Goal: Entertainment & Leisure: Consume media (video, audio)

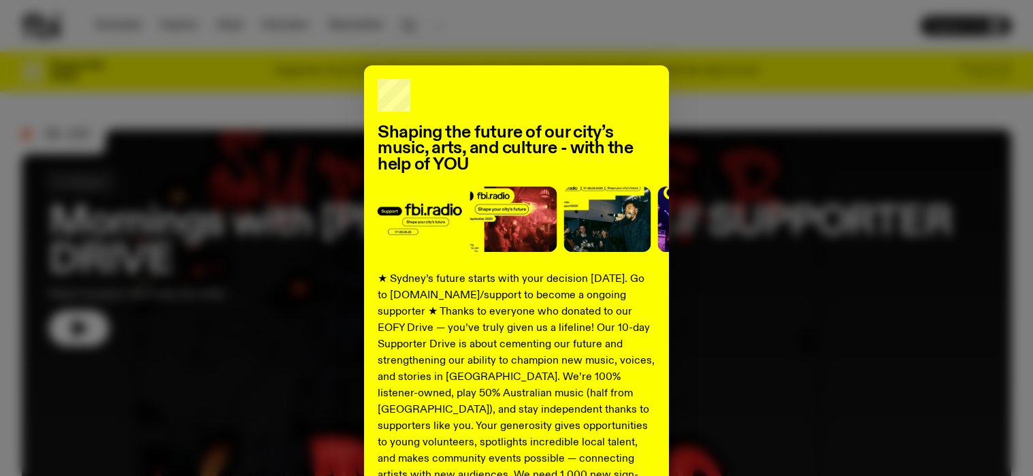
click at [406, 27] on div "Shaping the future of our city’s music, arts, and culture - with the help of YO…" at bounding box center [516, 238] width 1033 height 476
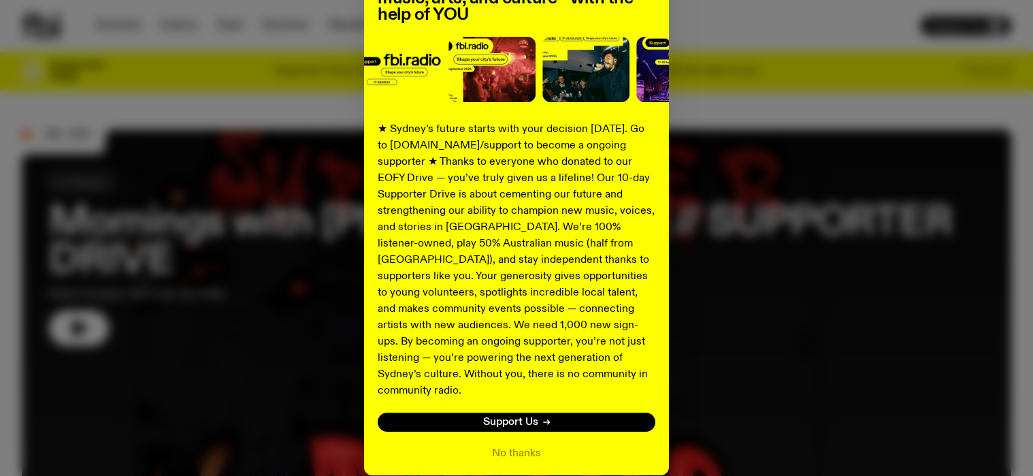
scroll to position [197, 0]
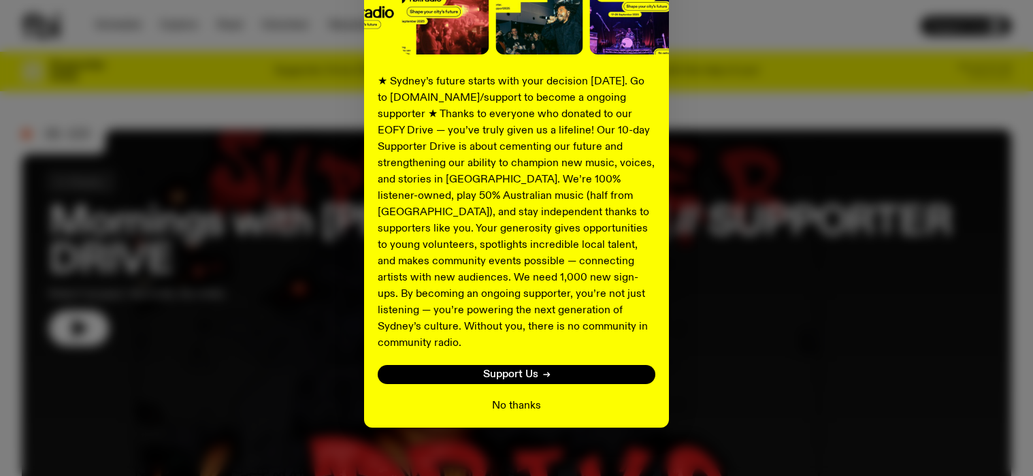
click at [520, 397] on button "No thanks" at bounding box center [516, 405] width 49 height 16
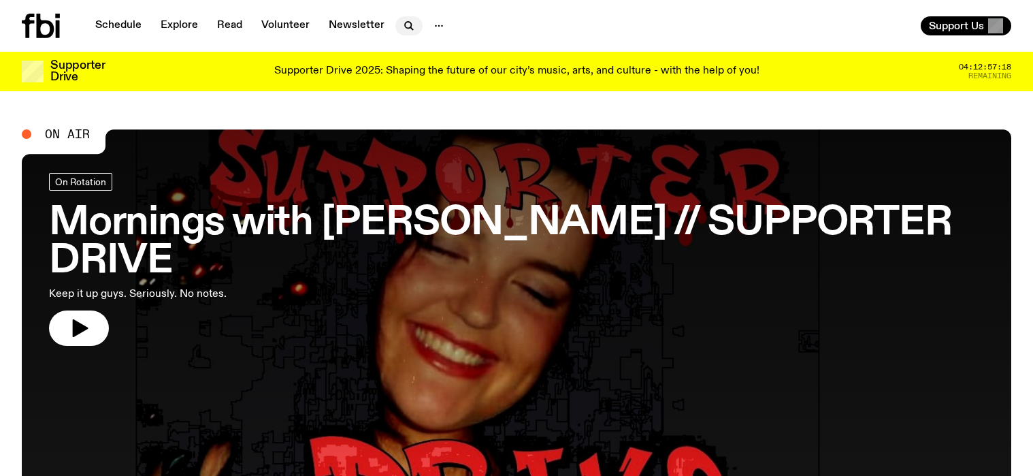
click at [403, 24] on icon "button" at bounding box center [409, 26] width 16 height 16
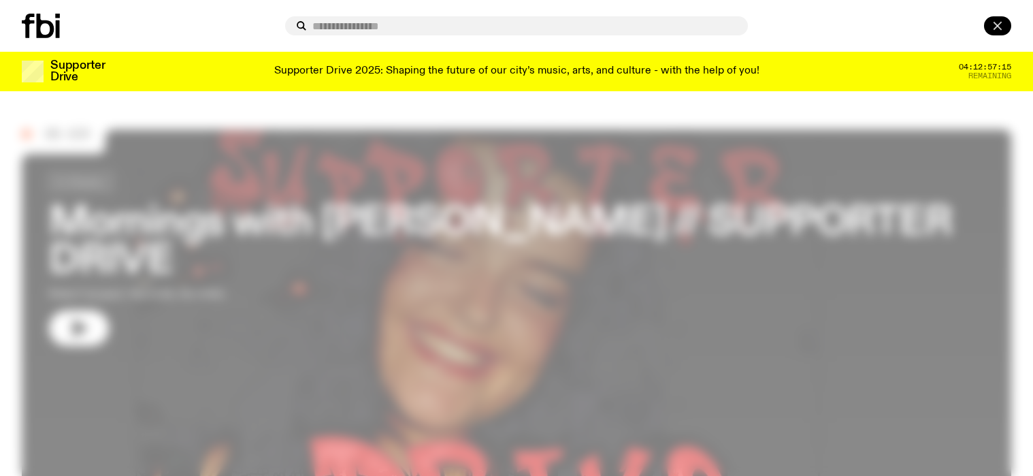
click at [998, 29] on icon "button" at bounding box center [997, 26] width 16 height 16
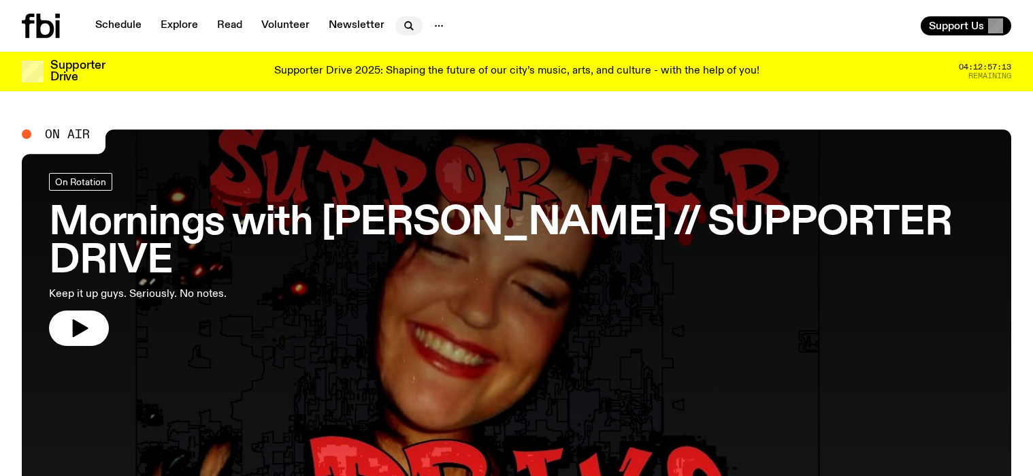
click at [406, 24] on icon "button" at bounding box center [409, 26] width 16 height 16
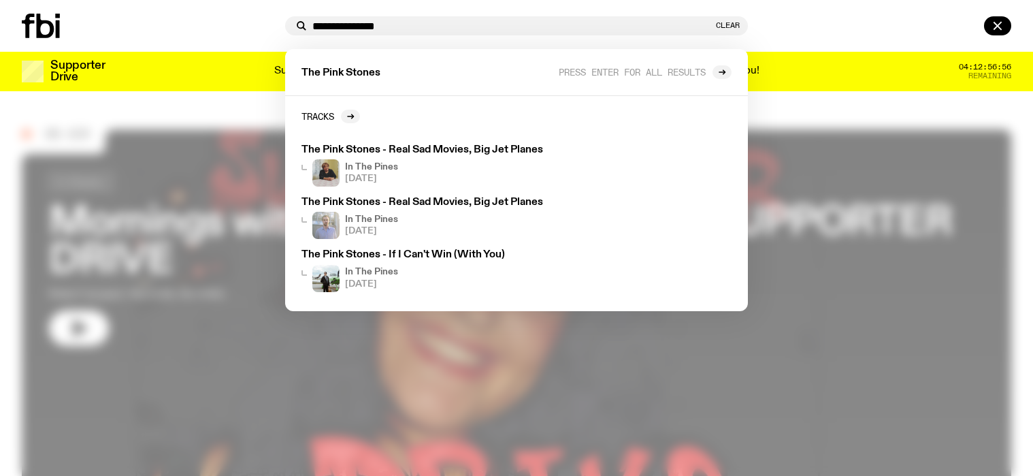
type input "**********"
click at [412, 148] on h3 "The Pink Stones - Real Sad Movies, Big Jet Planes" at bounding box center [426, 150] width 250 height 10
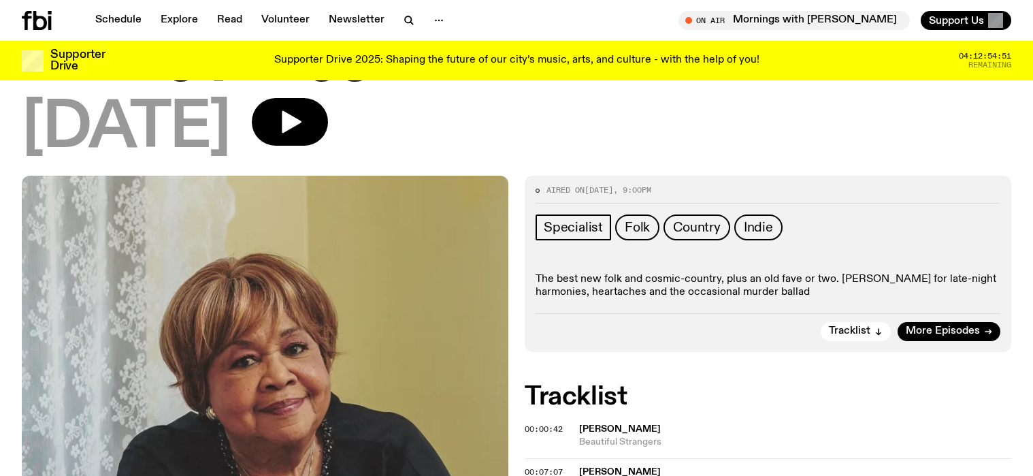
scroll to position [95, 0]
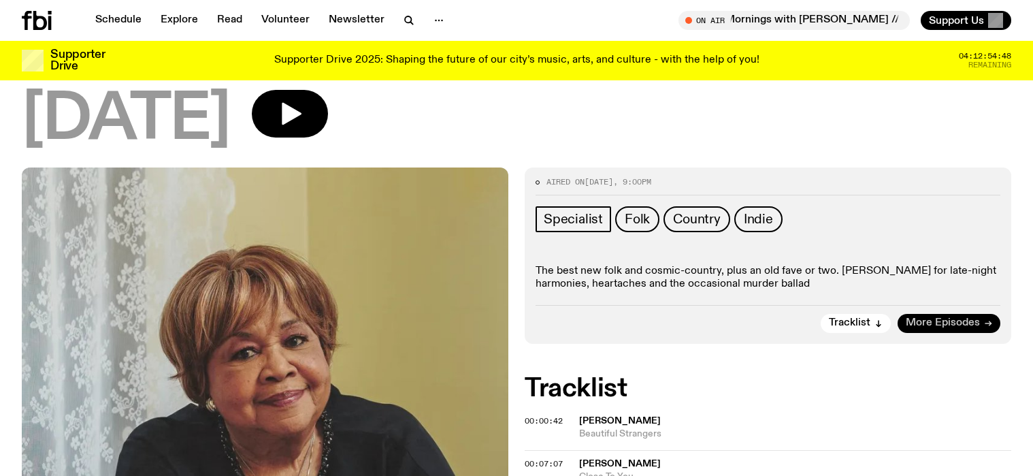
click at [953, 327] on span "More Episodes" at bounding box center [943, 323] width 74 height 10
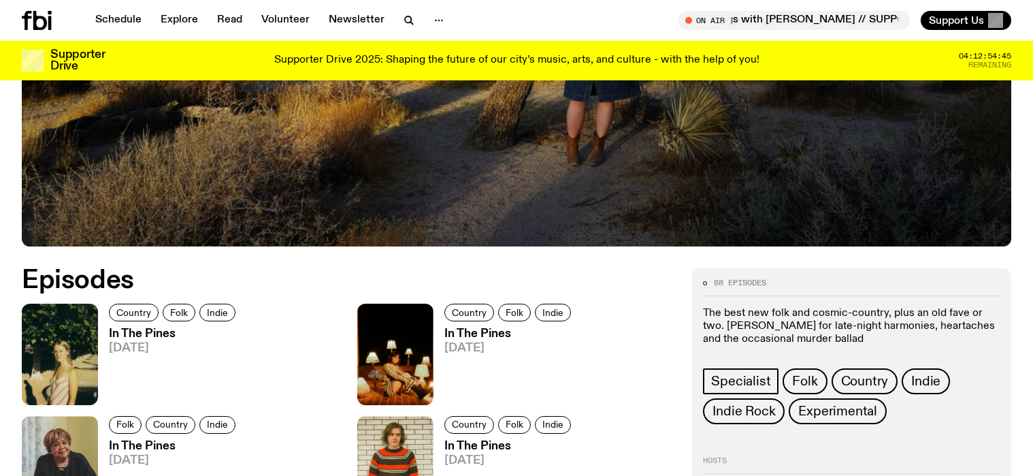
scroll to position [504, 0]
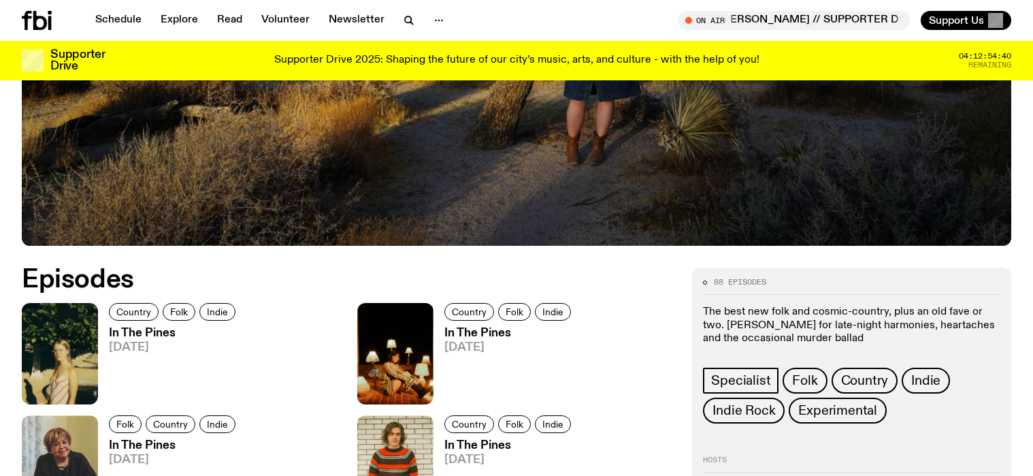
click at [162, 333] on h3 "In The Pines" at bounding box center [174, 333] width 131 height 12
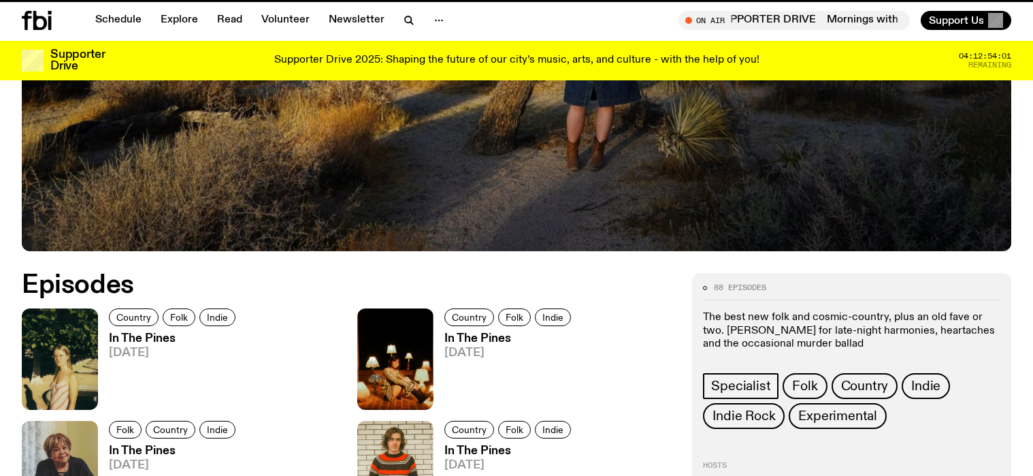
scroll to position [493, 0]
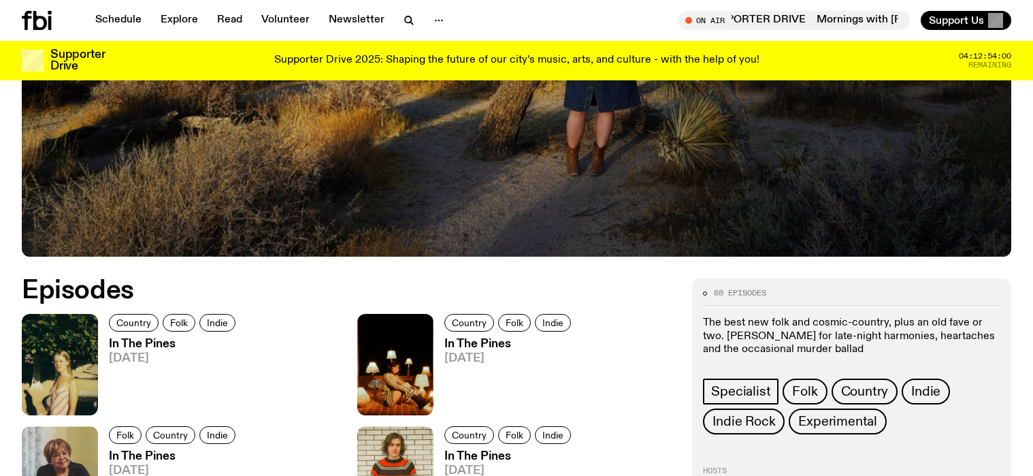
click at [490, 344] on h3 "In The Pines" at bounding box center [509, 344] width 131 height 12
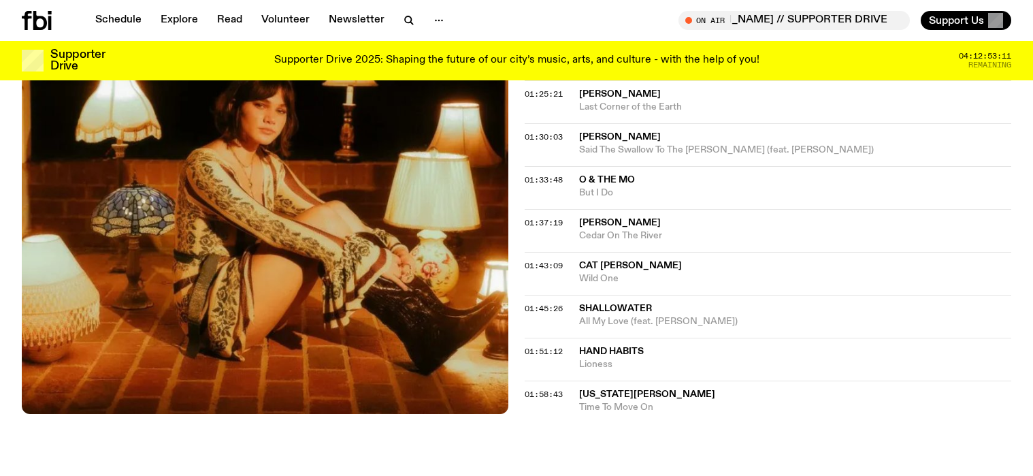
scroll to position [1309, 0]
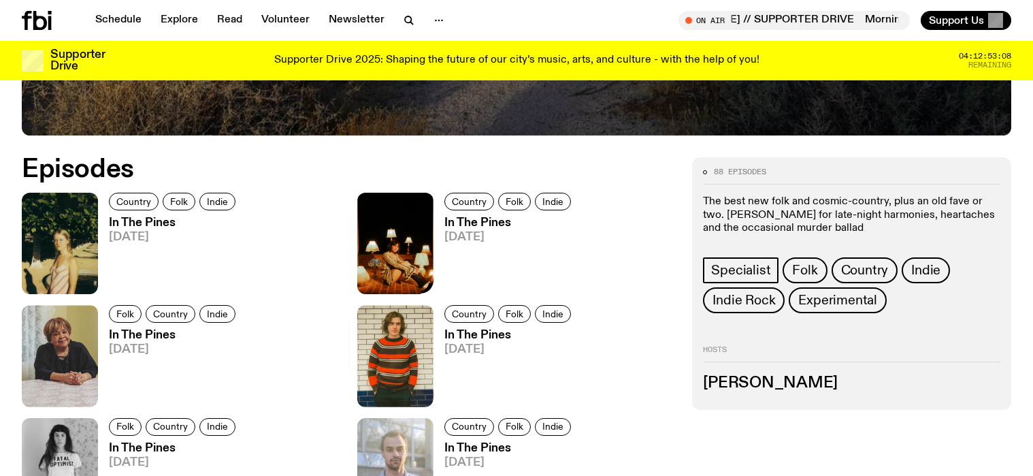
scroll to position [619, 0]
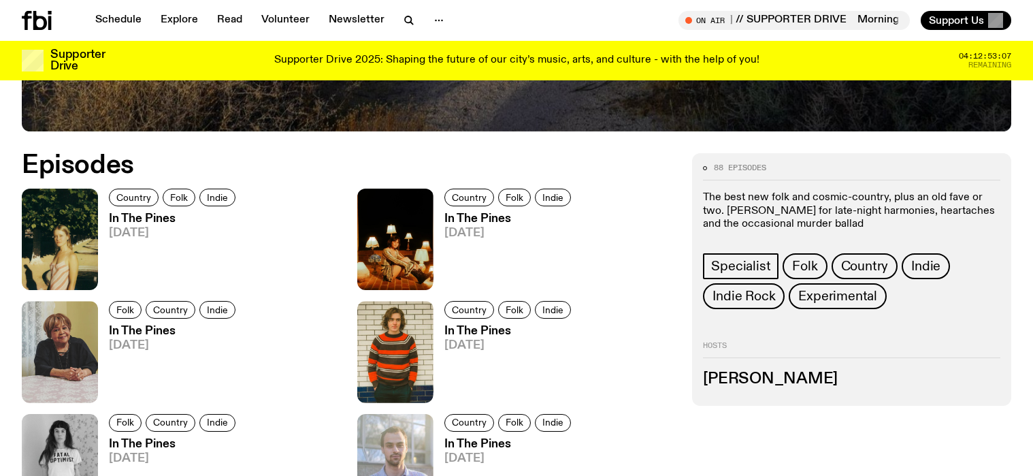
click at [160, 333] on h3 "In The Pines" at bounding box center [174, 331] width 131 height 12
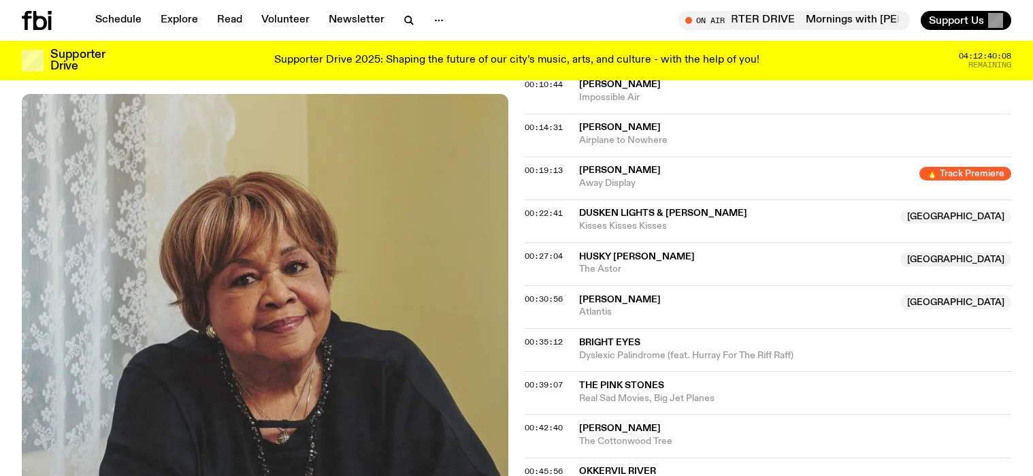
scroll to position [518, 0]
